Goal: Information Seeking & Learning: Learn about a topic

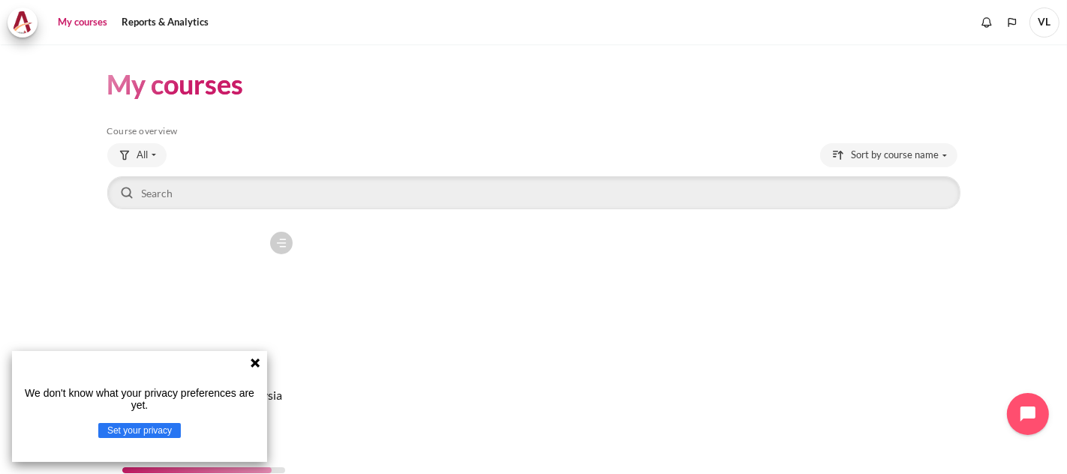
click at [218, 283] on figure "Content" at bounding box center [203, 299] width 193 height 150
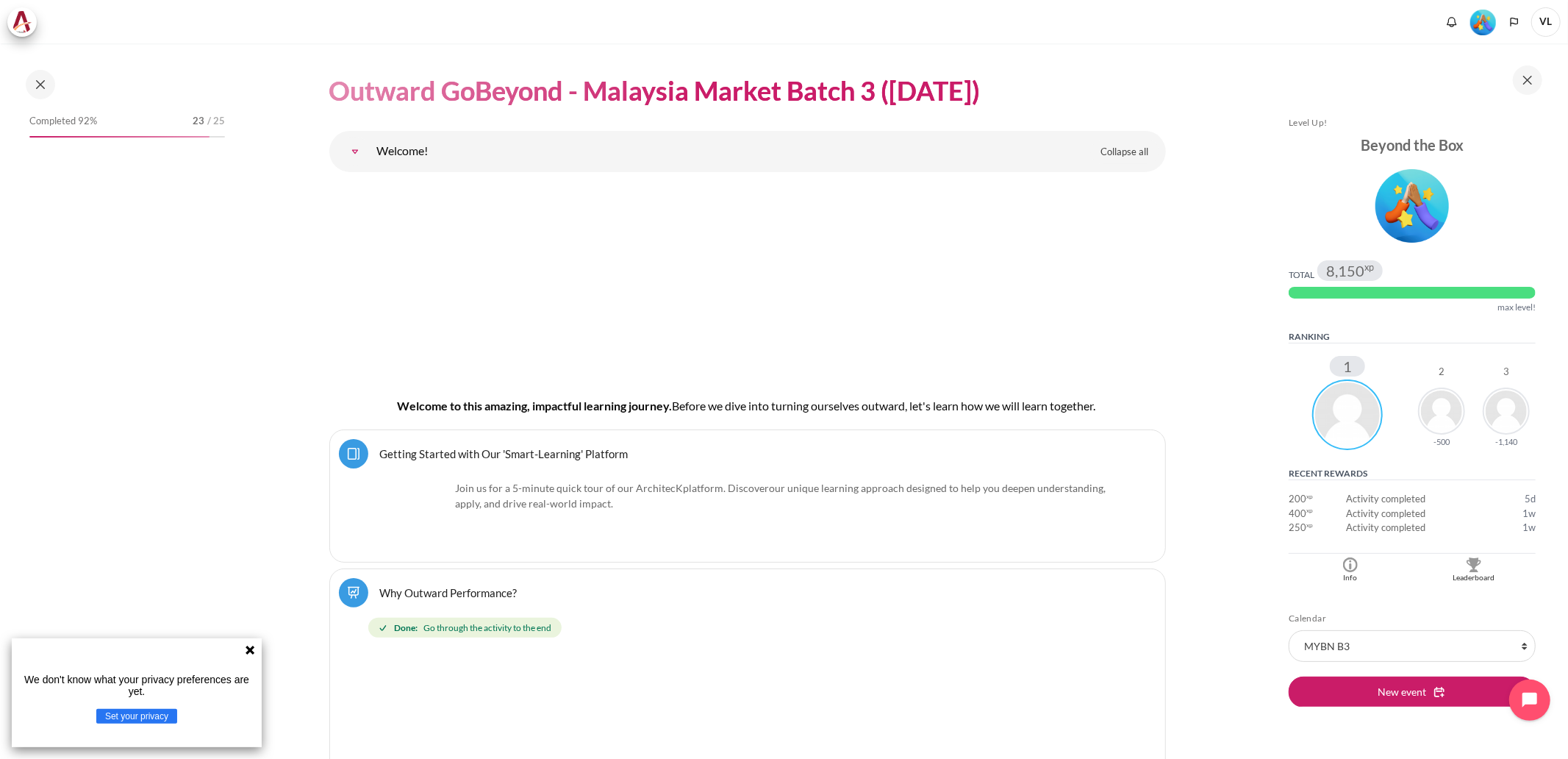
scroll to position [108, 0]
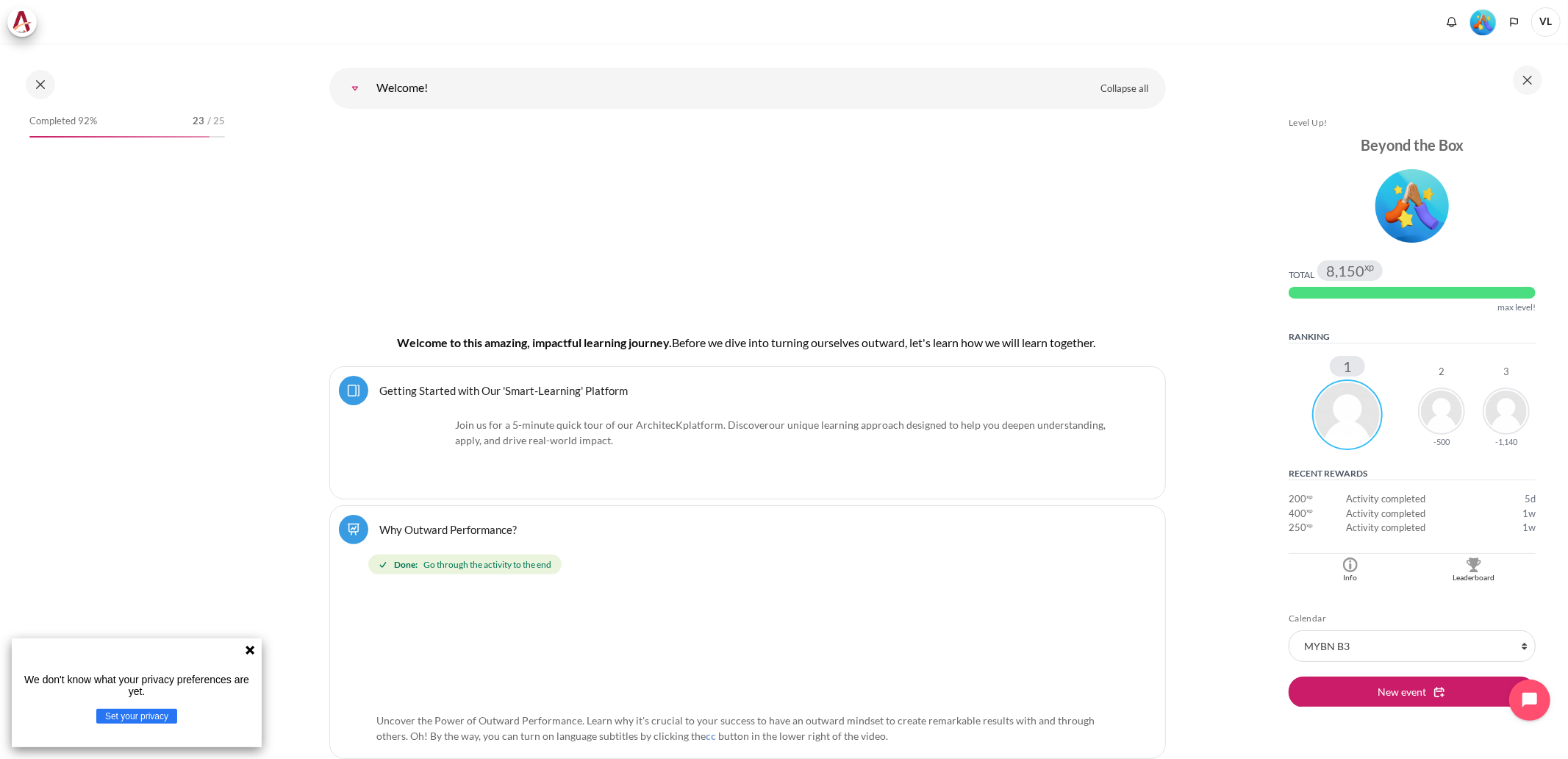
click at [252, 464] on icon at bounding box center [250, 650] width 9 height 9
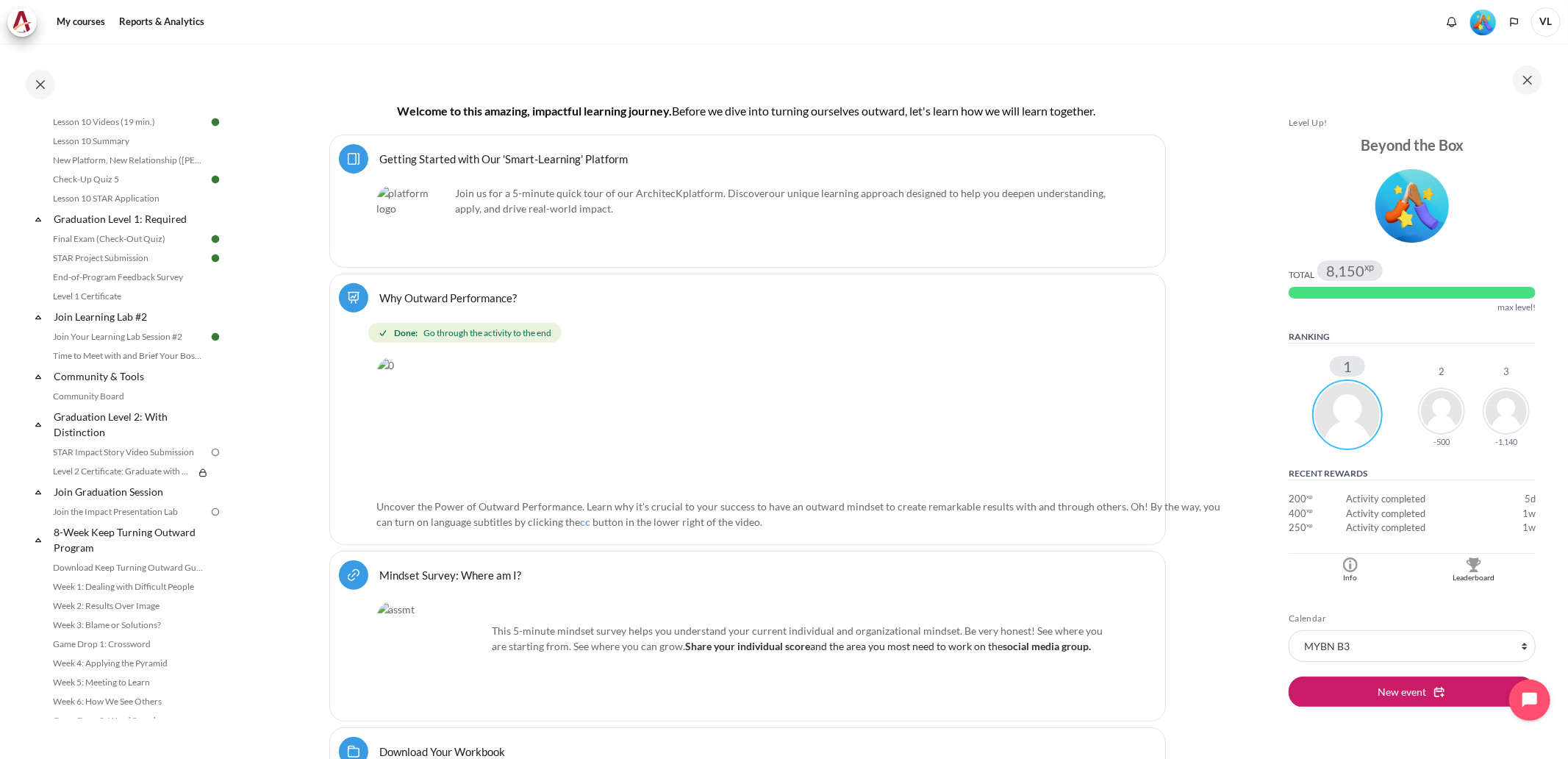
scroll to position [1405, 0]
click at [117, 298] on link "Level 1 Certificate" at bounding box center [129, 289] width 161 height 18
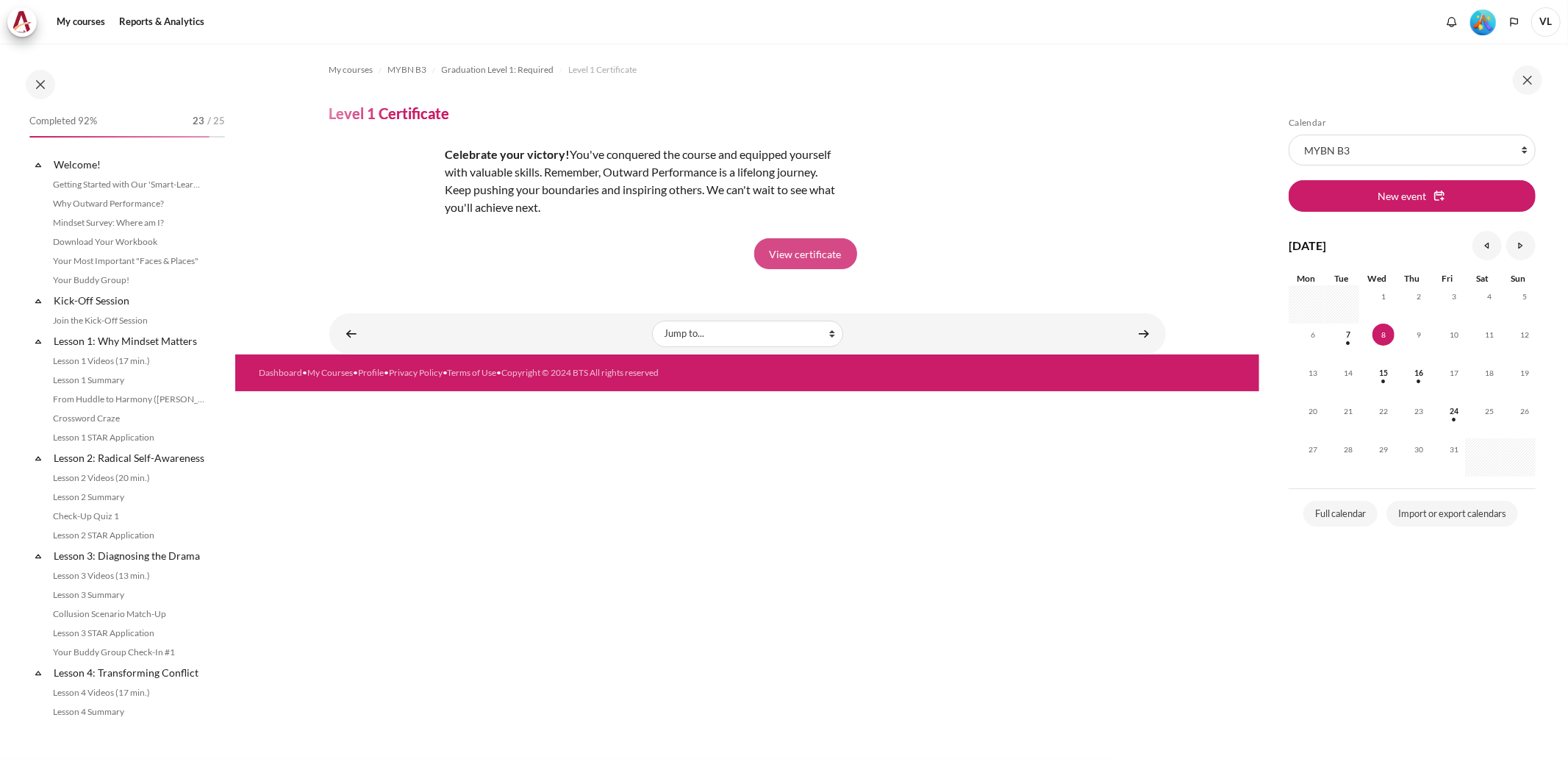
click at [800, 245] on link "View certificate" at bounding box center [806, 254] width 103 height 31
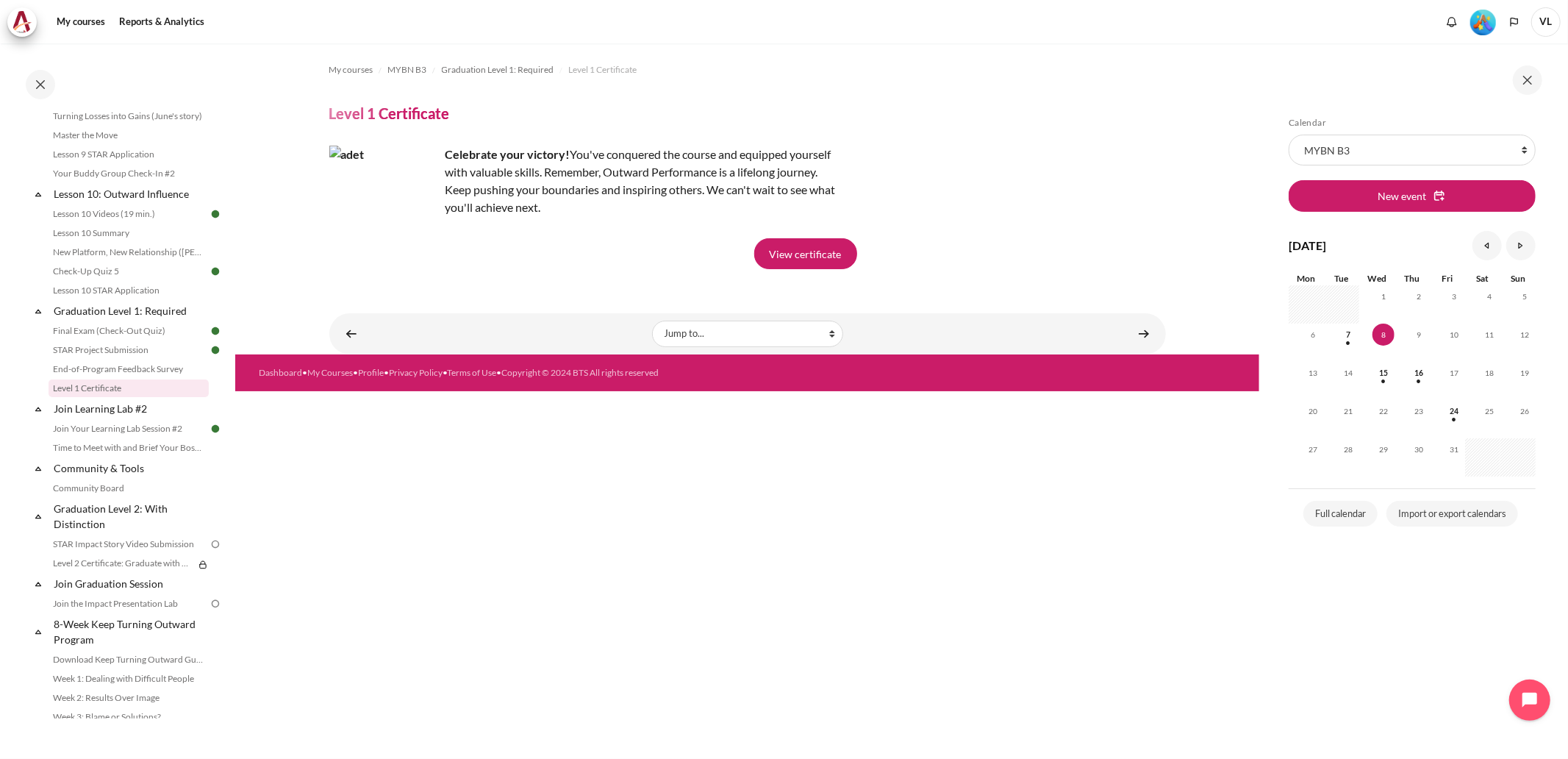
click at [509, 653] on div "My courses MYBN B3 Graduation Level 1: Required Level 1 Certificate Level 1 Cer…" at bounding box center [747, 401] width 1024 height 716
click at [120, 497] on link "Community Board" at bounding box center [129, 488] width 161 height 18
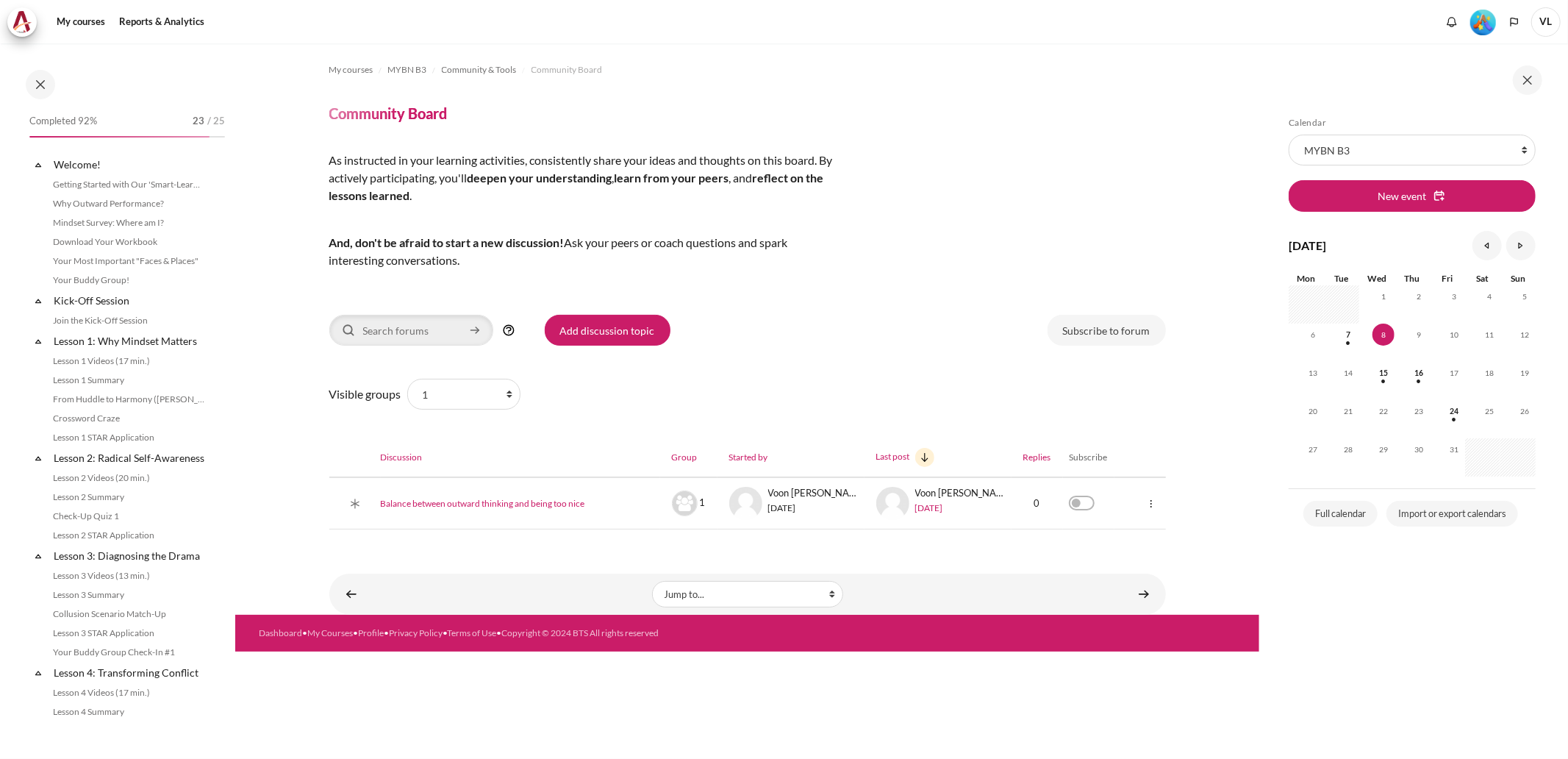
scroll to position [1407, 0]
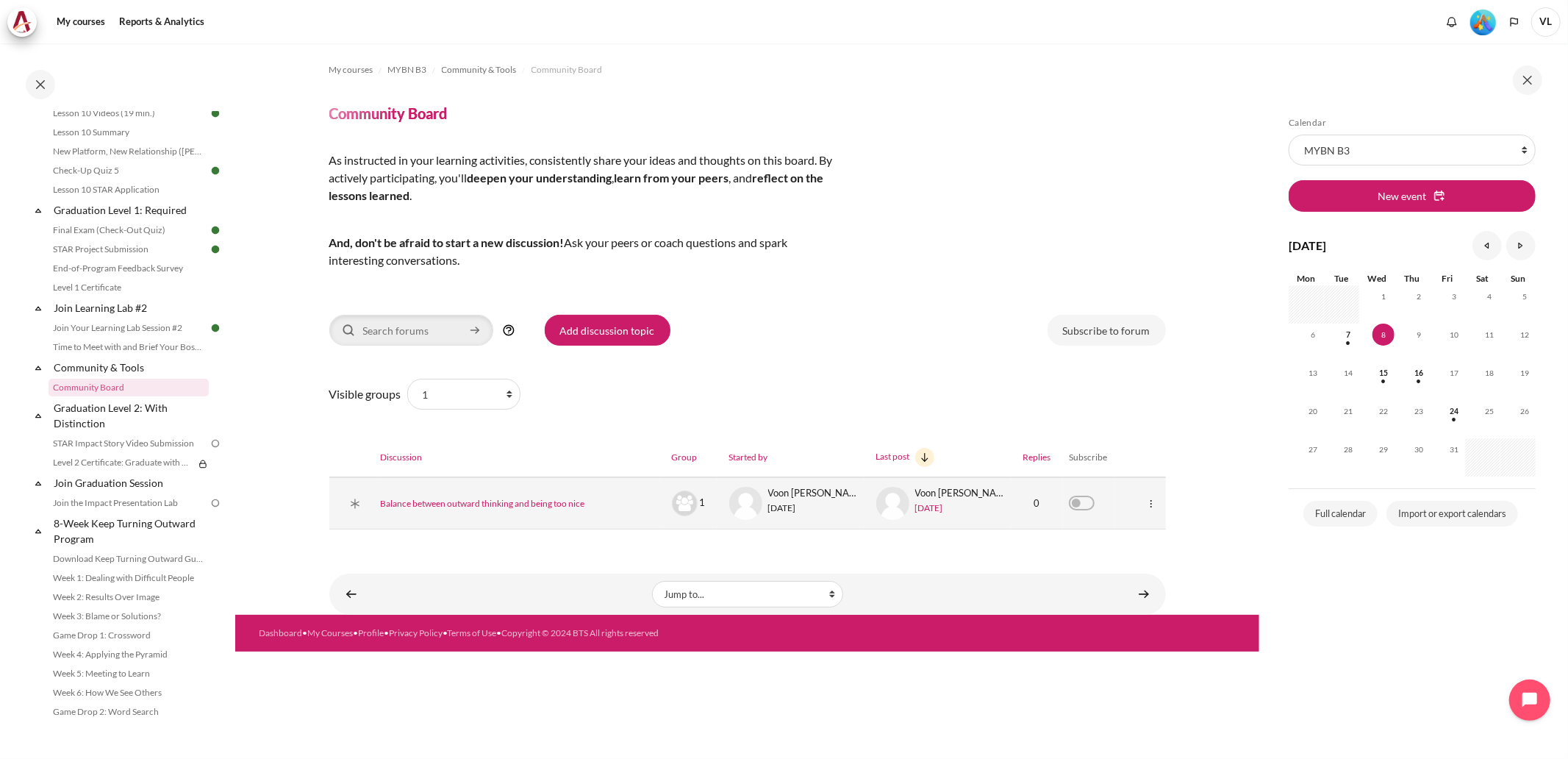
click at [1101, 496] on label "Subscribe to this discussion" at bounding box center [1101, 496] width 0 height 0
click at [1082, 503] on input "Subscribe to this discussion" at bounding box center [1082, 503] width 25 height 15
checkbox input "true"
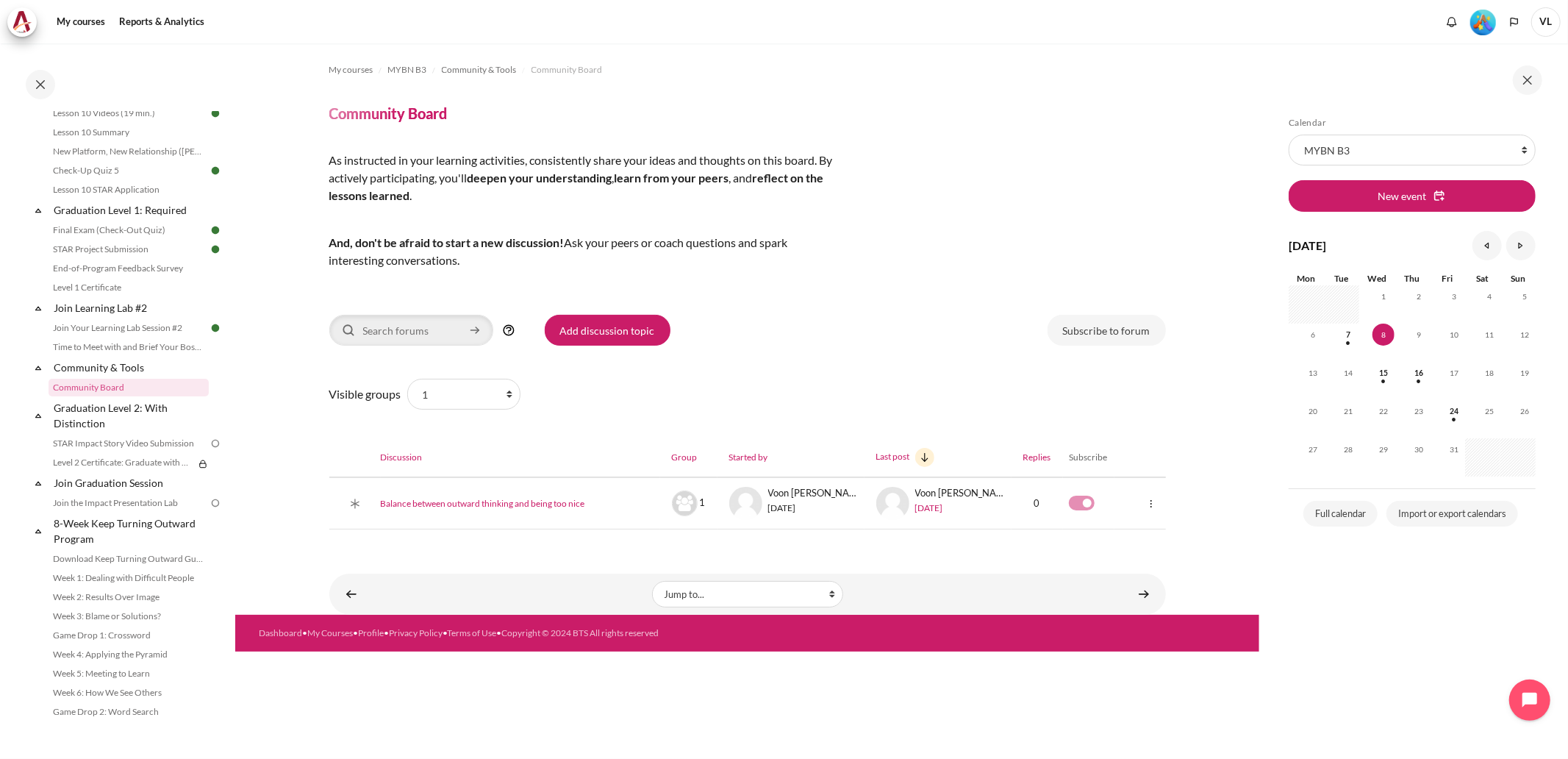
click at [1031, 191] on div "As instructed in your learning activities, consistently share your ideas and th…" at bounding box center [748, 223] width 837 height 141
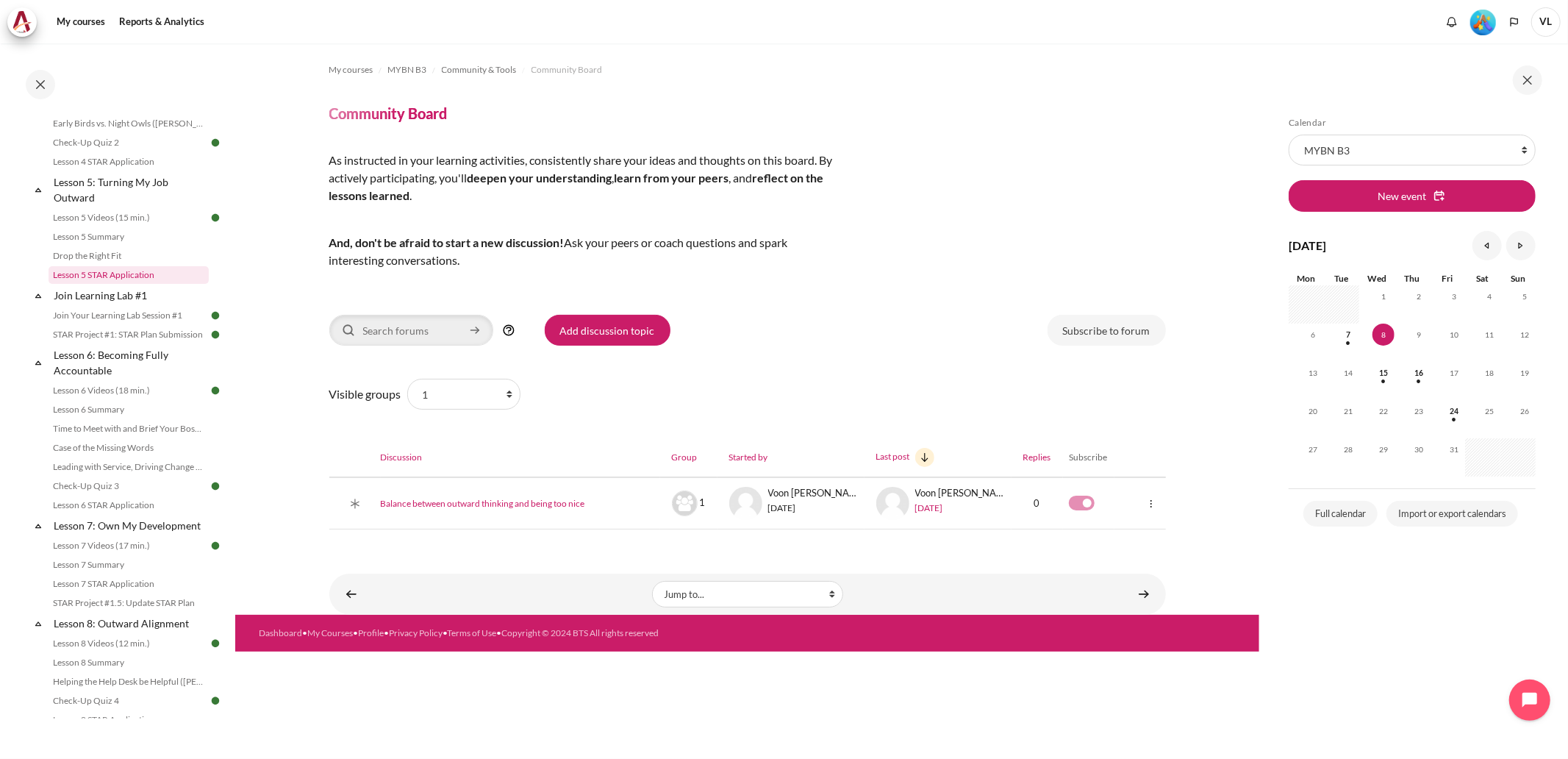
scroll to position [589, 0]
